Goal: Task Accomplishment & Management: Use online tool/utility

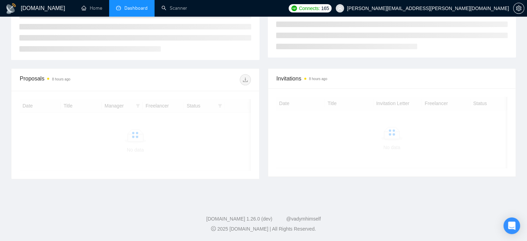
scroll to position [130, 0]
click at [173, 9] on link "Scanner" at bounding box center [174, 8] width 26 height 6
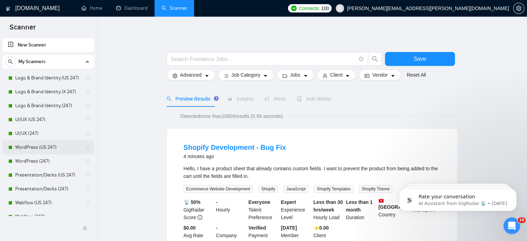
click at [30, 152] on link "WordPress (US 247)" at bounding box center [48, 147] width 66 height 14
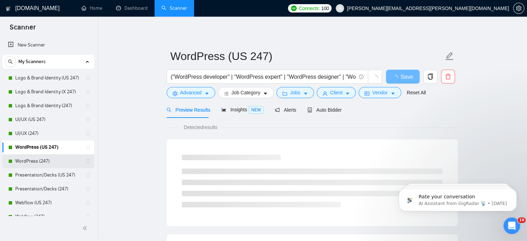
click at [37, 164] on link "WordPress (247)" at bounding box center [48, 161] width 66 height 14
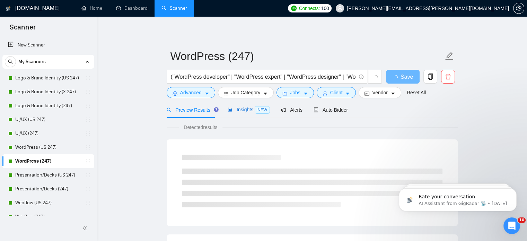
click at [236, 108] on span "Insights NEW" at bounding box center [249, 110] width 42 height 6
